Goal: Task Accomplishment & Management: Manage account settings

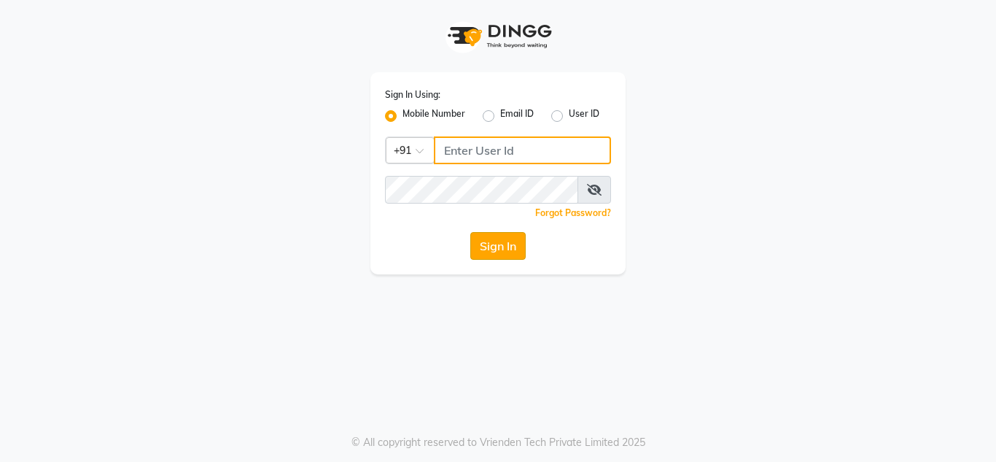
type input "7738947693"
click at [492, 246] on button "Sign In" at bounding box center [497, 246] width 55 height 28
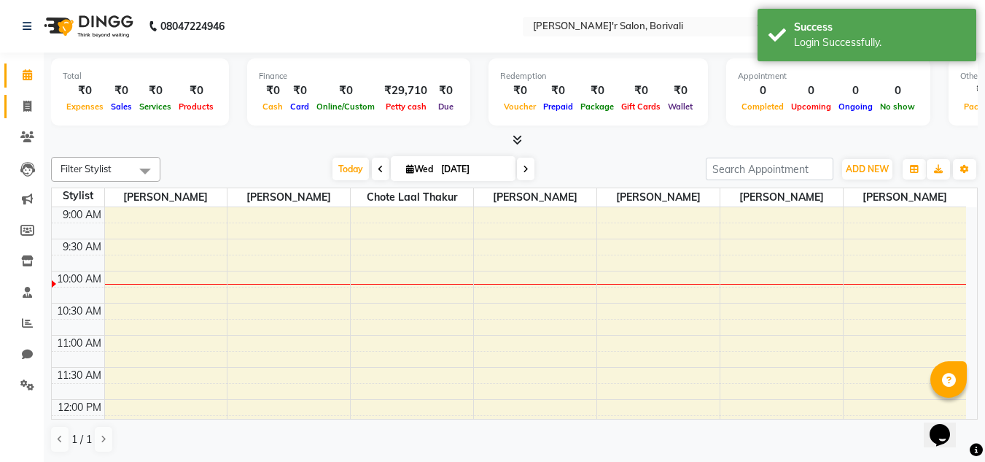
click at [23, 95] on link "Invoice" at bounding box center [21, 107] width 35 height 24
select select "8737"
select select "service"
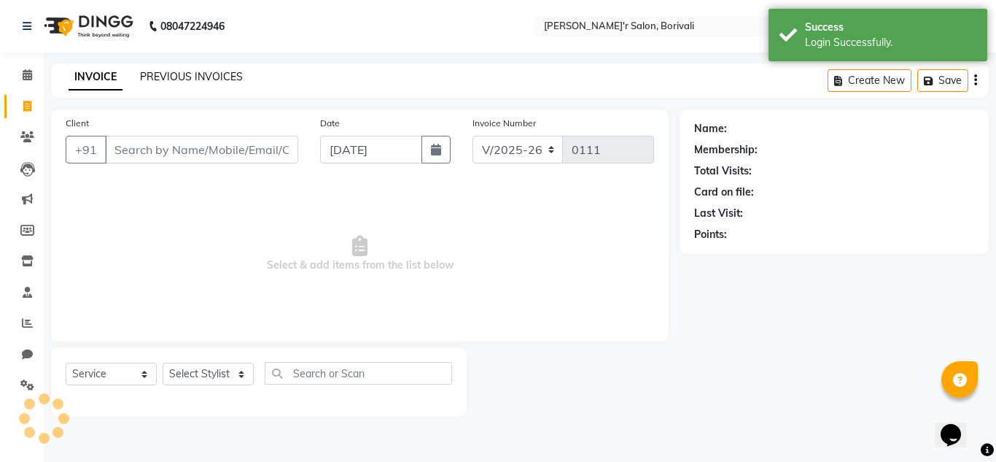
click at [167, 73] on link "PREVIOUS INVOICES" at bounding box center [191, 76] width 103 height 13
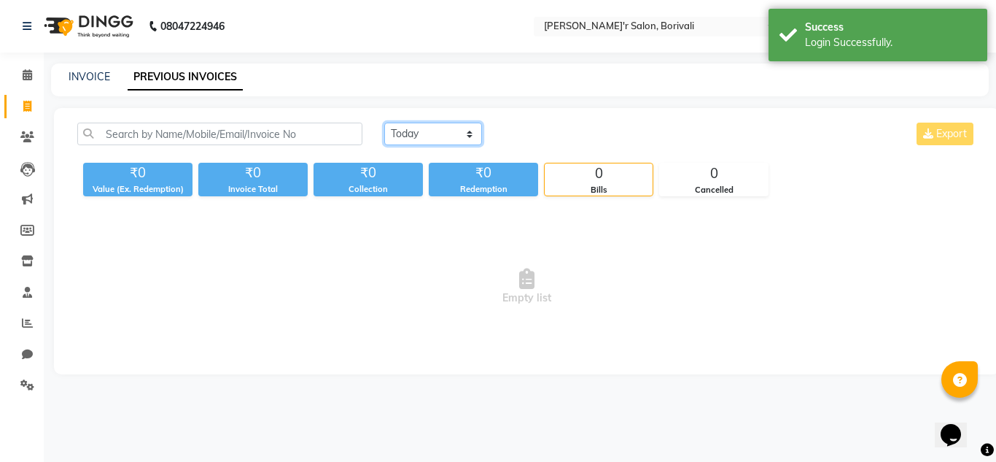
click at [435, 131] on select "[DATE] [DATE] Custom Range" at bounding box center [433, 134] width 98 height 23
select select "[DATE]"
click at [384, 123] on select "[DATE] [DATE] Custom Range" at bounding box center [433, 134] width 98 height 23
